Goal: Navigation & Orientation: Find specific page/section

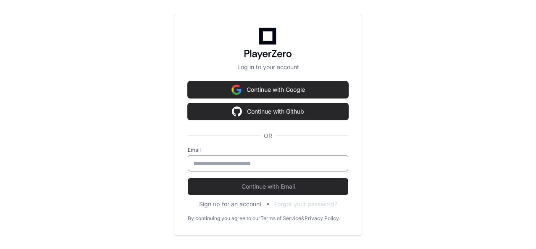
click at [253, 162] on input "email" at bounding box center [267, 164] width 149 height 8
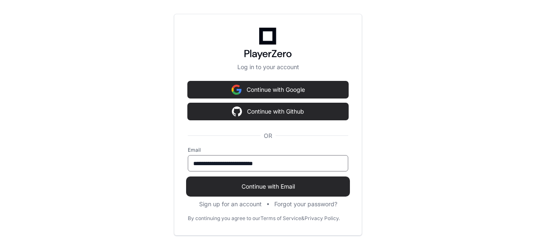
type input "**********"
click at [267, 190] on span "Continue with Email" at bounding box center [268, 187] width 160 height 8
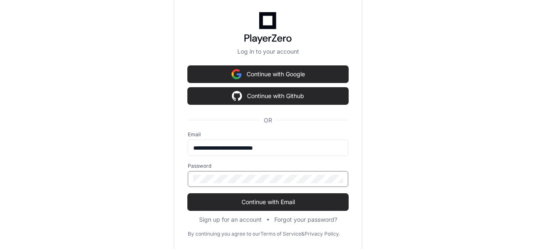
click at [188, 194] on button "Continue with Email" at bounding box center [268, 202] width 160 height 17
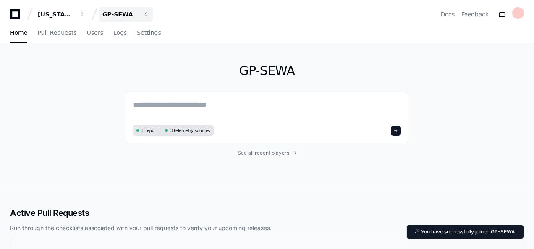
click at [117, 11] on div "GP-SEWA" at bounding box center [120, 14] width 36 height 8
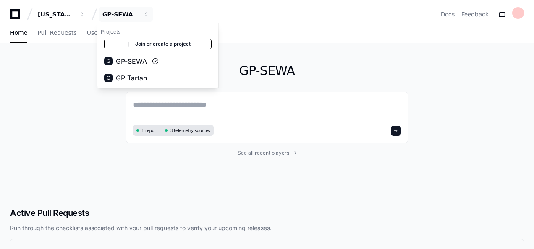
click at [140, 43] on link "Join or create a project" at bounding box center [158, 44] width 108 height 11
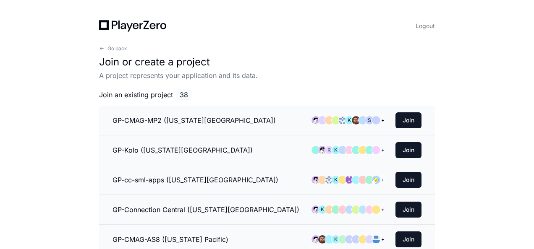
click at [329, 31] on div "Logout" at bounding box center [267, 26] width 336 height 12
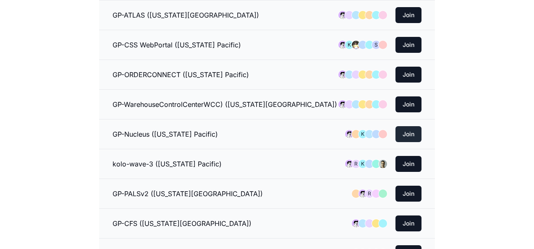
click at [410, 126] on button "Join" at bounding box center [409, 134] width 26 height 16
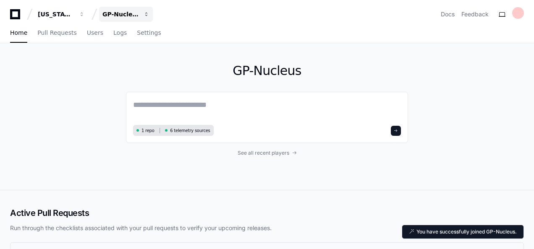
click at [125, 14] on div "GP-Nucleus" at bounding box center [120, 14] width 36 height 8
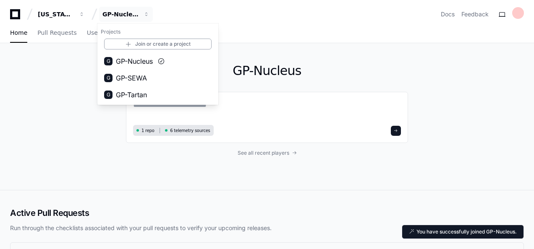
click at [377, 76] on h1 "GP-Nucleus" at bounding box center [267, 70] width 282 height 15
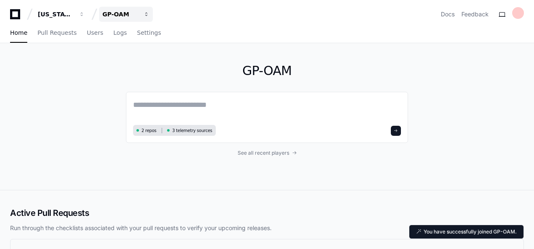
click at [118, 18] on button "GP-OAM" at bounding box center [126, 14] width 54 height 15
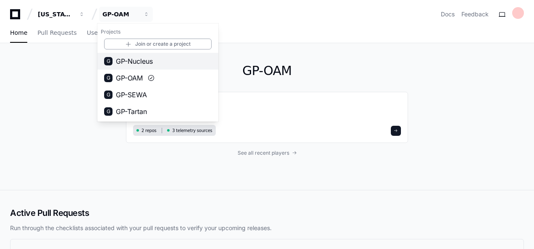
click at [142, 60] on span "GP-Nucleus" at bounding box center [134, 61] width 37 height 10
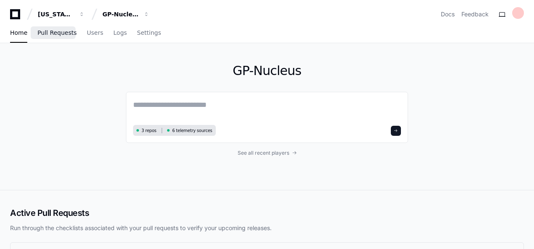
click at [47, 34] on span "Pull Requests" at bounding box center [56, 32] width 39 height 5
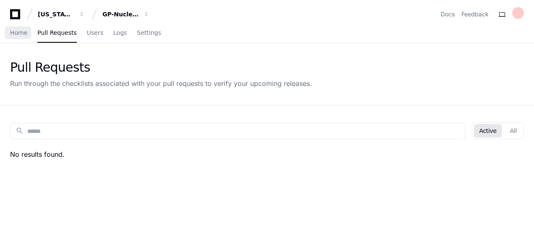
click at [18, 34] on span "Home" at bounding box center [18, 32] width 17 height 5
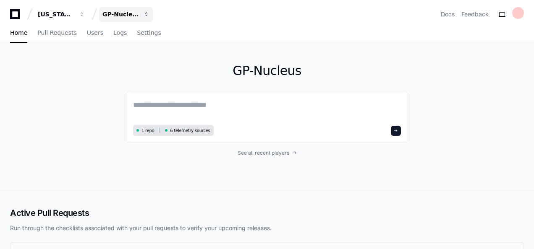
click at [123, 13] on div "GP-Nucleus" at bounding box center [120, 14] width 36 height 8
